Goal: Task Accomplishment & Management: Complete application form

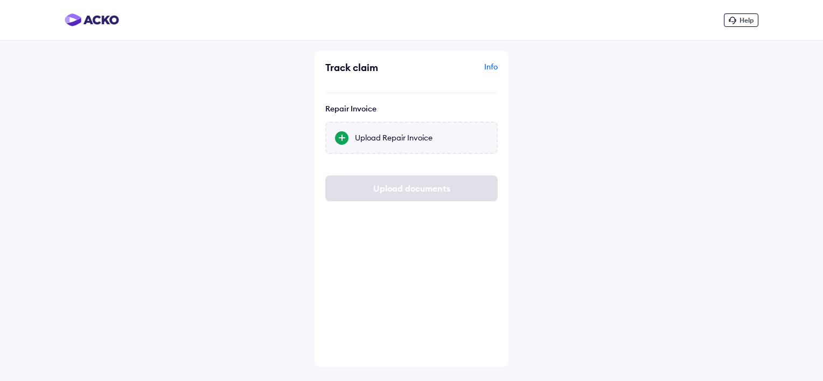
click at [342, 136] on div at bounding box center [341, 137] width 13 height 13
click at [0, 0] on input "Upload Repair Invoice" at bounding box center [0, 0] width 0 height 0
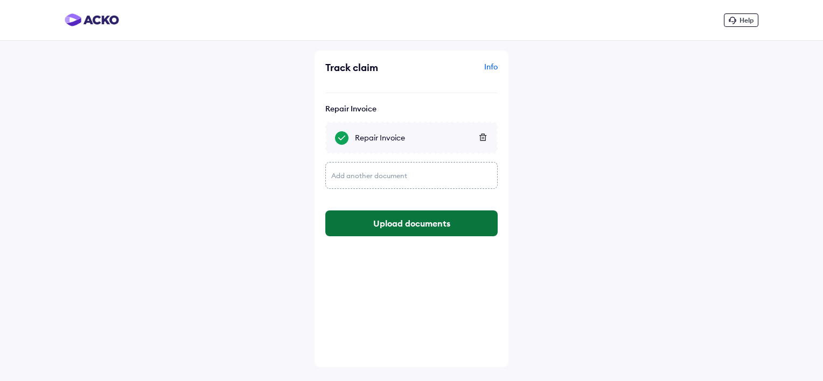
click at [415, 224] on button "Upload documents" at bounding box center [411, 223] width 172 height 26
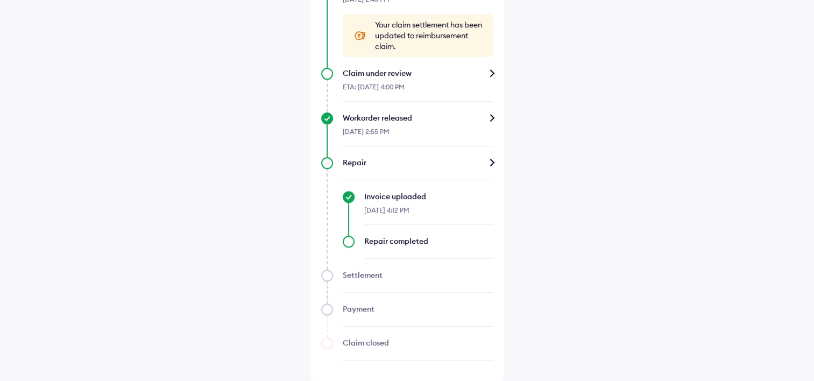
scroll to position [621, 0]
